Goal: Find contact information: Find contact information

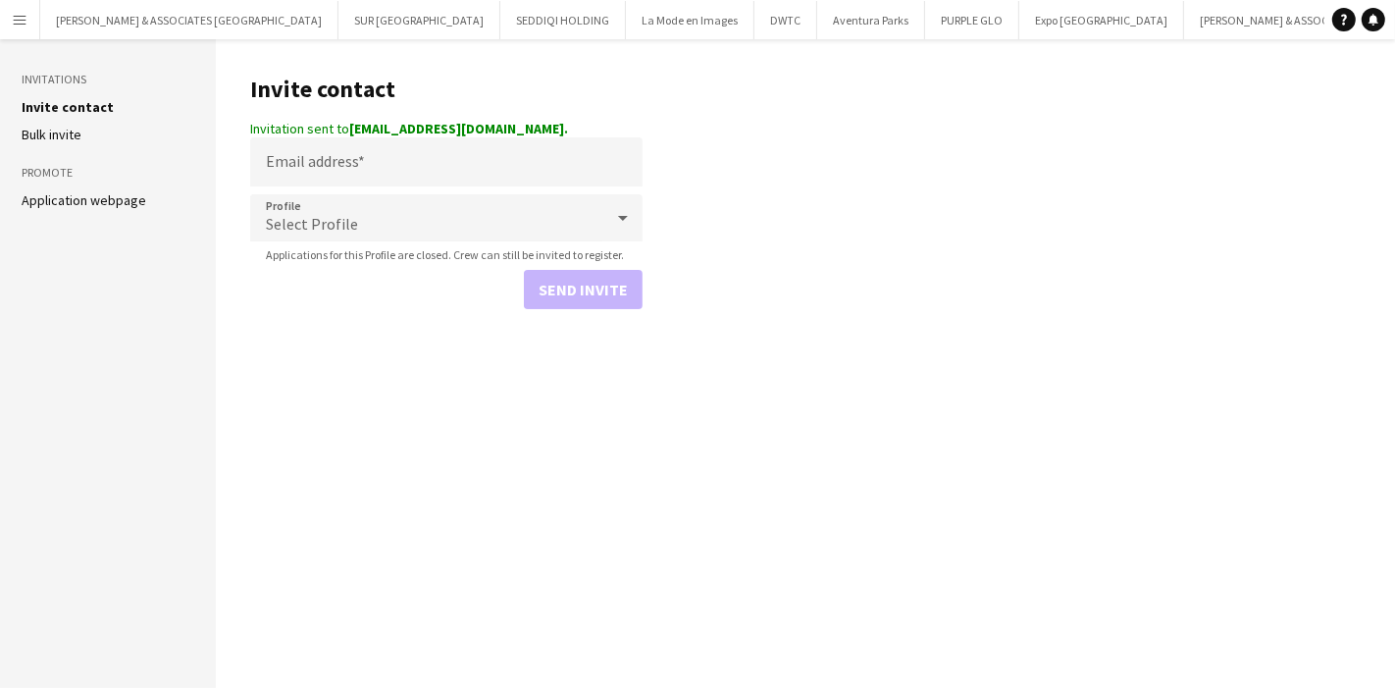
click at [12, 21] on app-icon "Menu" at bounding box center [20, 20] width 16 height 16
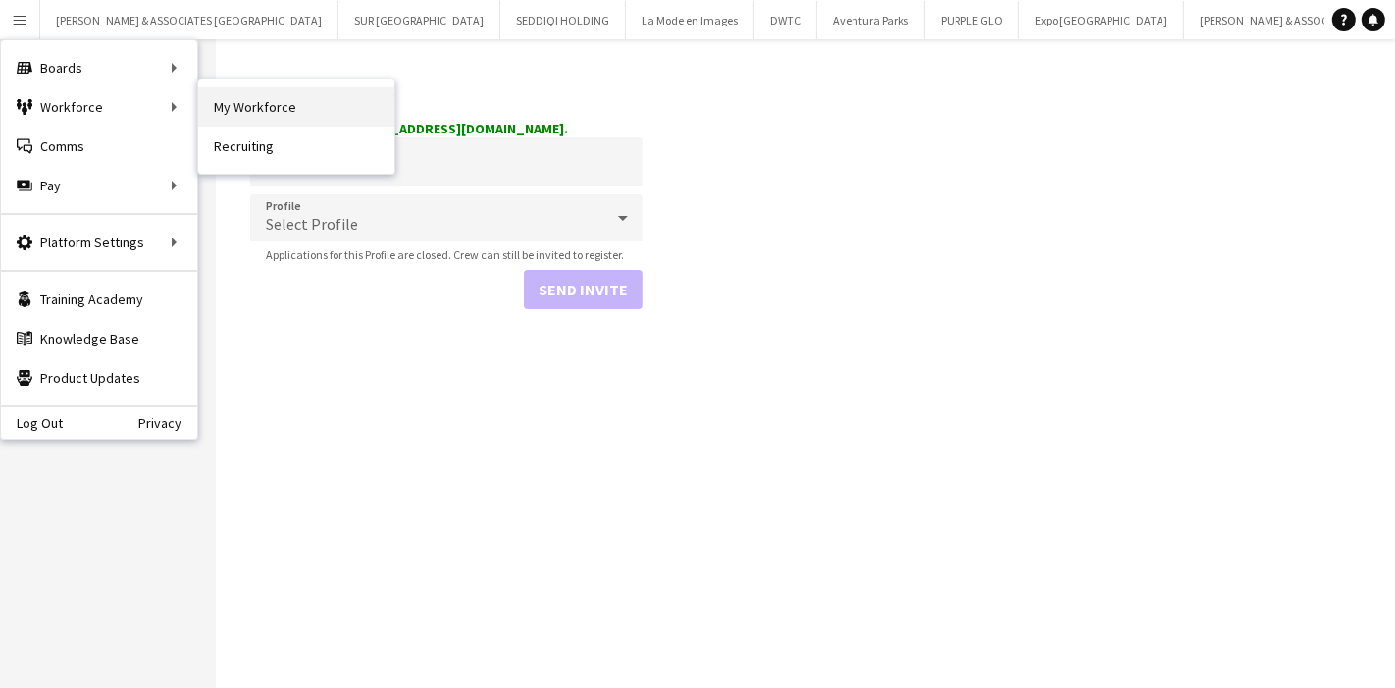
click at [234, 116] on link "My Workforce" at bounding box center [296, 106] width 196 height 39
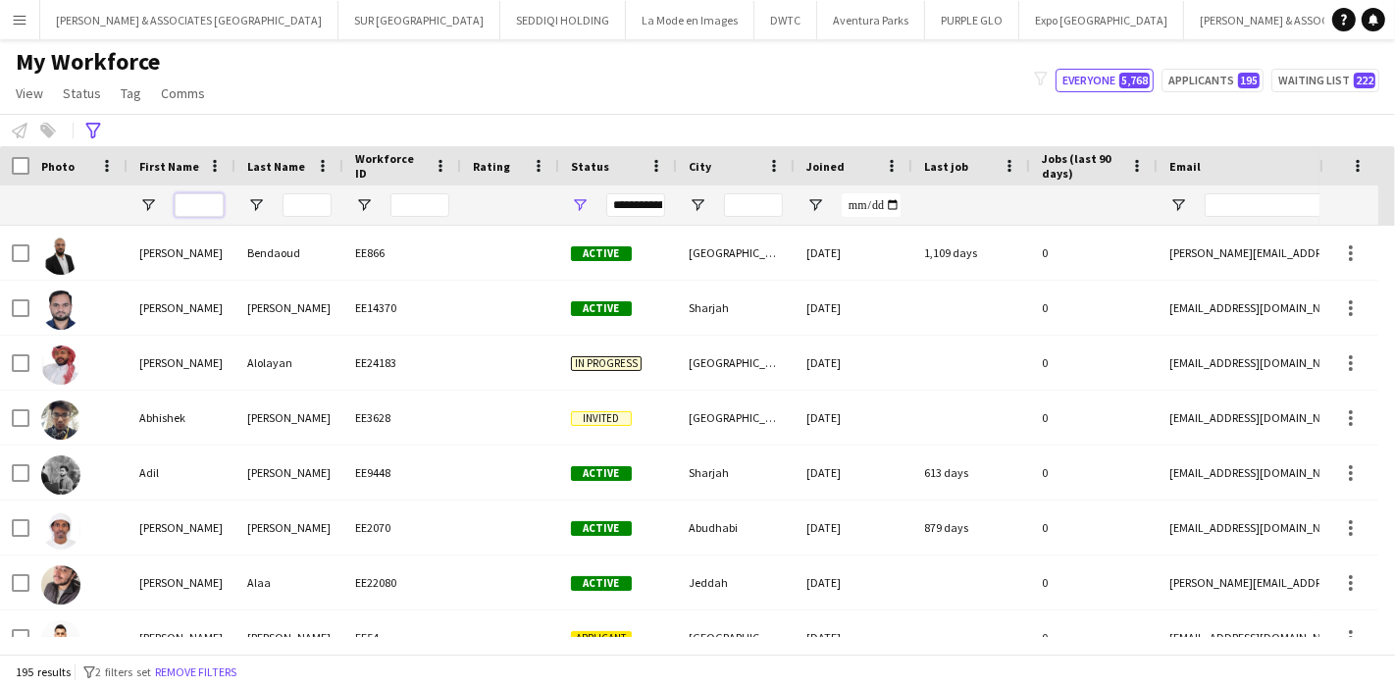
click at [205, 208] on input "First Name Filter Input" at bounding box center [199, 205] width 49 height 24
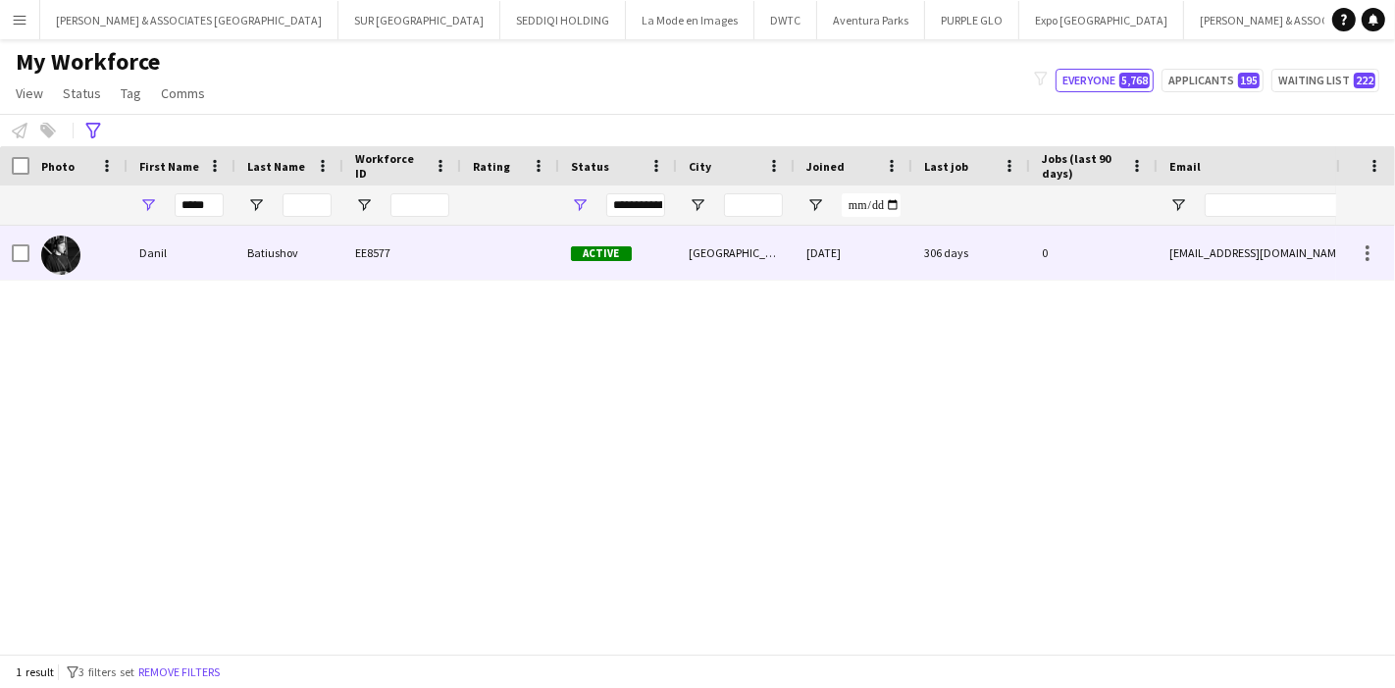
click at [239, 266] on div "Batiushov" at bounding box center [289, 253] width 108 height 54
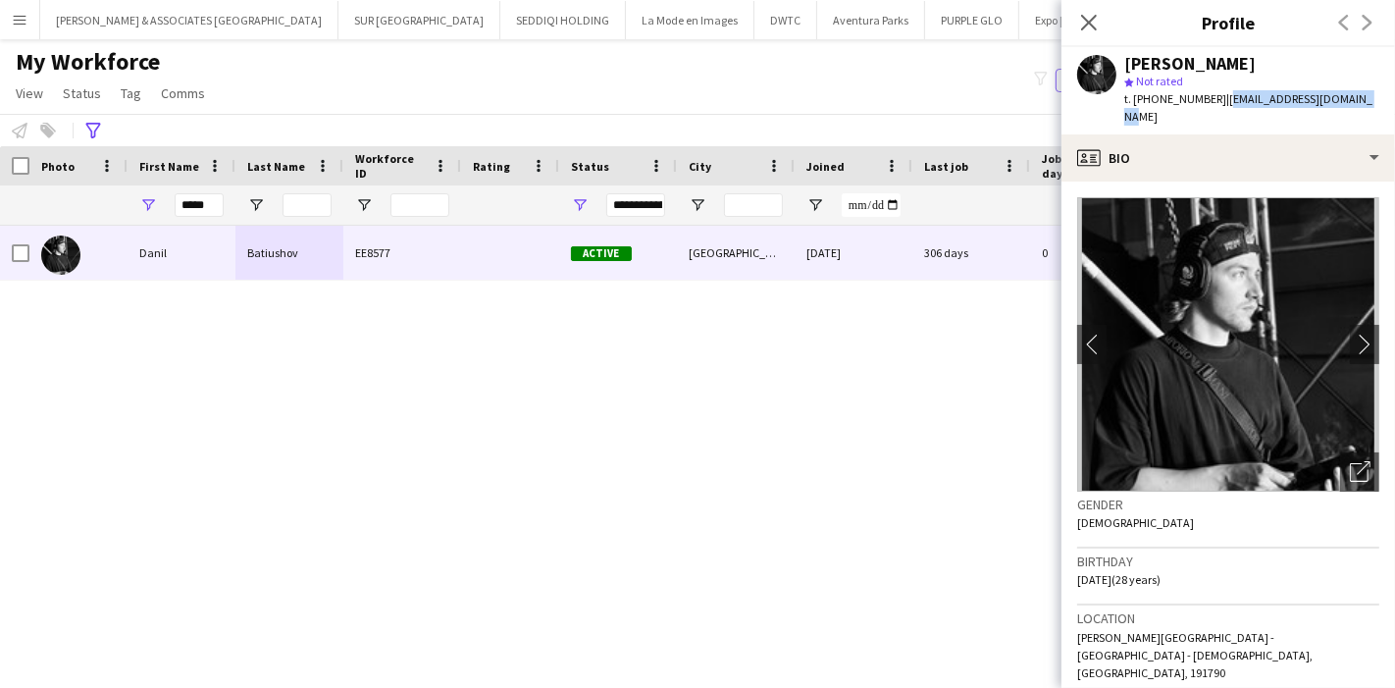
drag, startPoint x: 1219, startPoint y: 102, endPoint x: 1353, endPoint y: 99, distance: 134.4
click at [1353, 99] on span "| [EMAIL_ADDRESS][DOMAIN_NAME]" at bounding box center [1248, 107] width 248 height 32
copy span "[EMAIL_ADDRESS][DOMAIN_NAME]"
click at [1087, 29] on icon "Close pop-in" at bounding box center [1088, 22] width 19 height 19
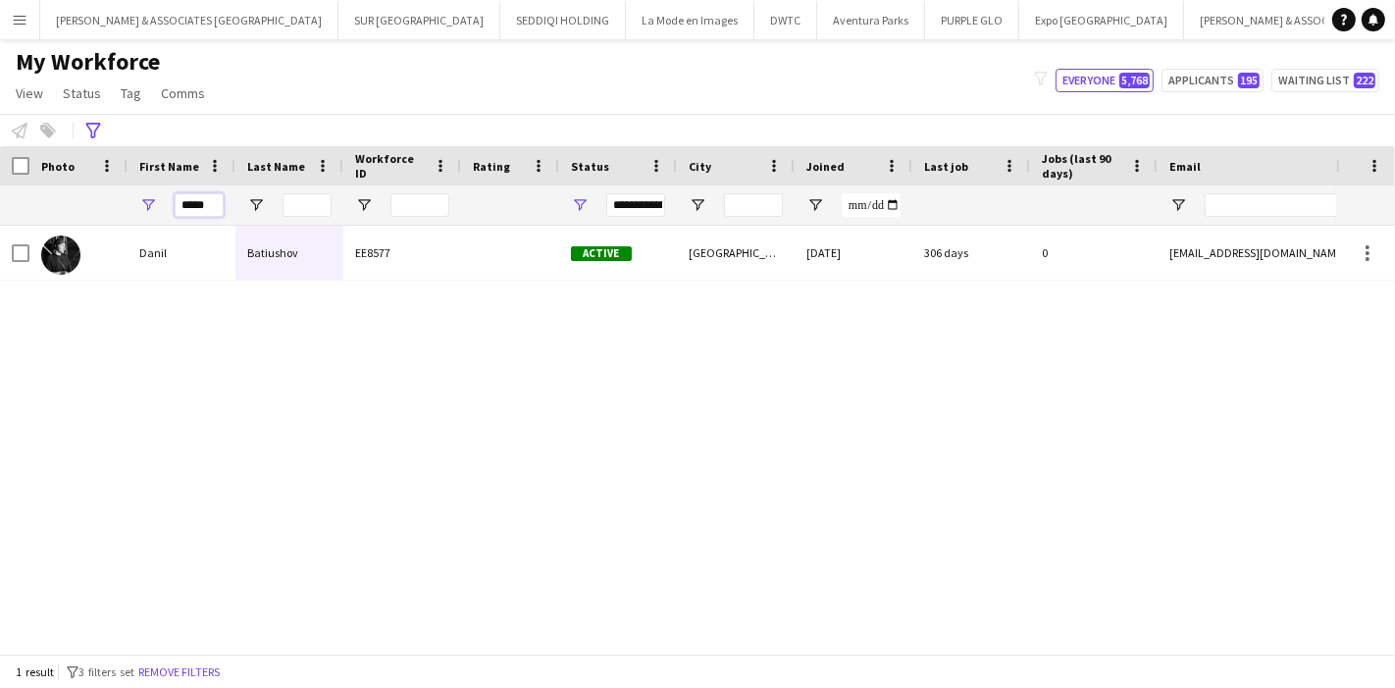
click at [193, 202] on input "*****" at bounding box center [199, 205] width 49 height 24
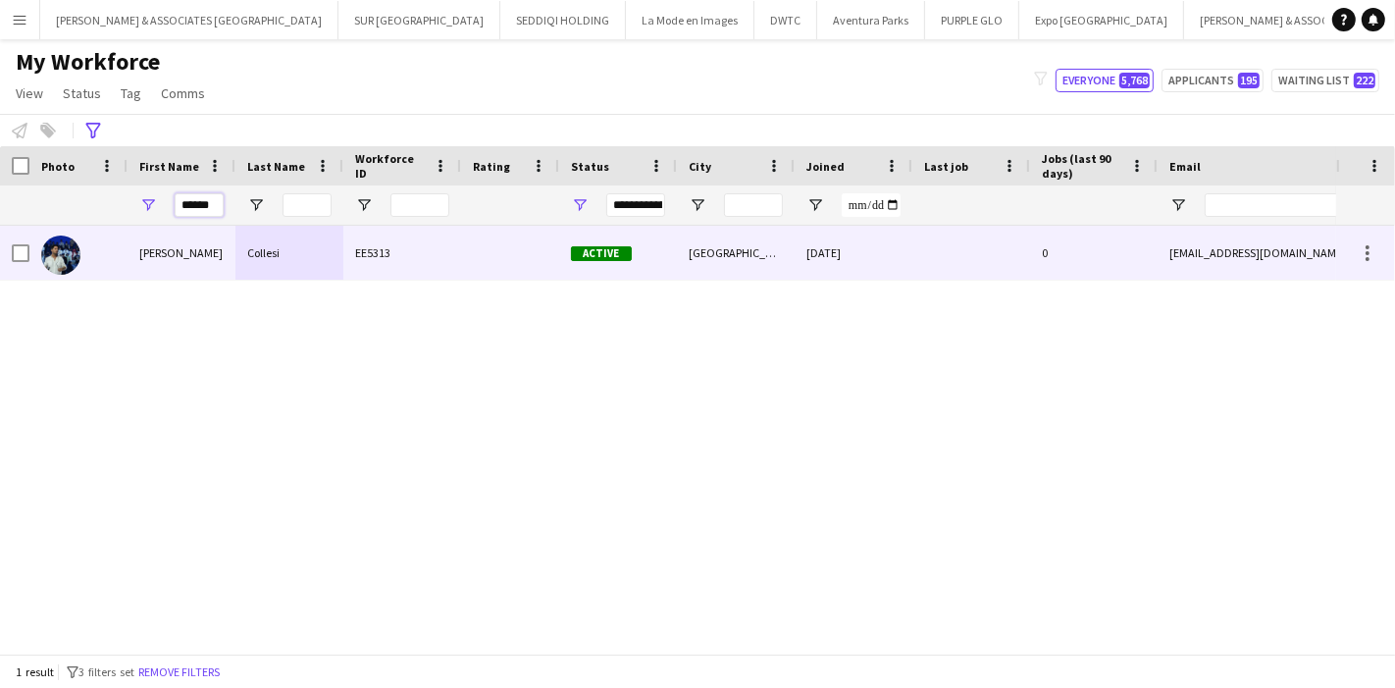
type input "******"
click at [213, 273] on div "[PERSON_NAME]" at bounding box center [181, 253] width 108 height 54
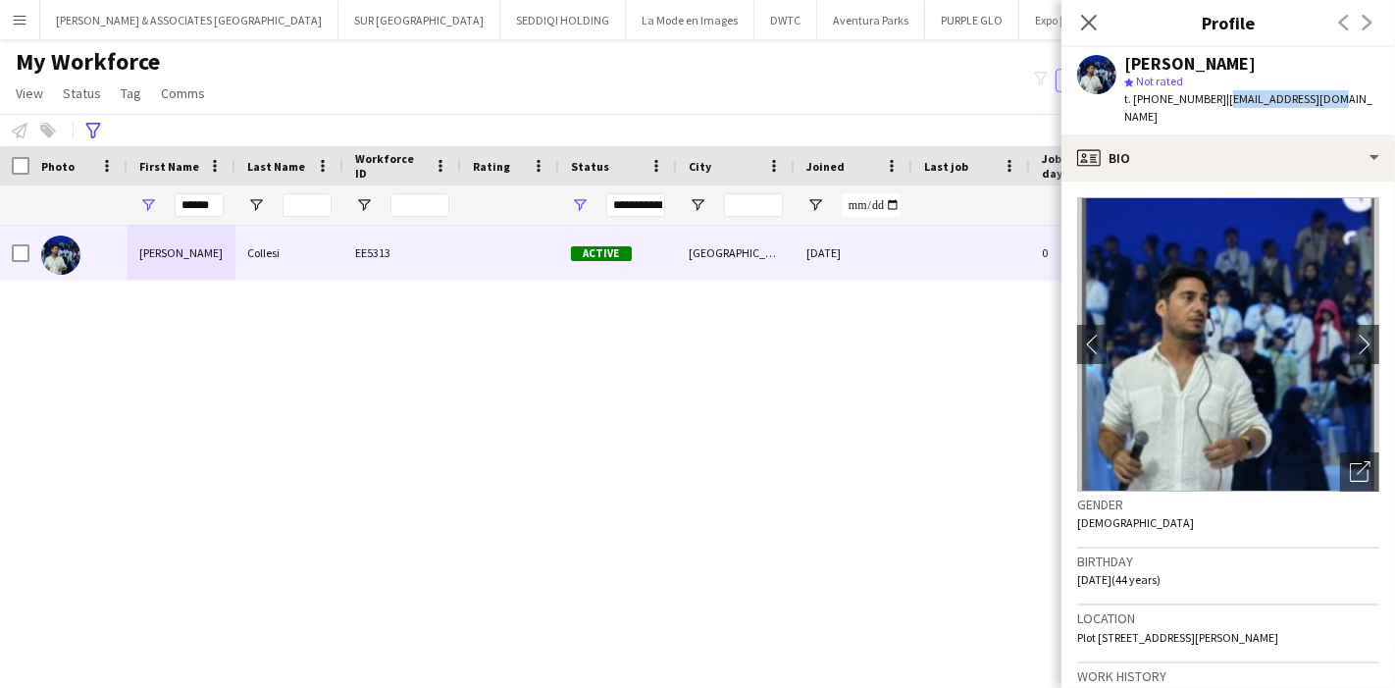
drag, startPoint x: 1224, startPoint y: 99, endPoint x: 1320, endPoint y: 100, distance: 96.1
click at [1320, 100] on span "| [EMAIL_ADDRESS][DOMAIN_NAME]" at bounding box center [1248, 107] width 248 height 32
copy span "[EMAIL_ADDRESS][DOMAIN_NAME]"
